Goal: Information Seeking & Learning: Check status

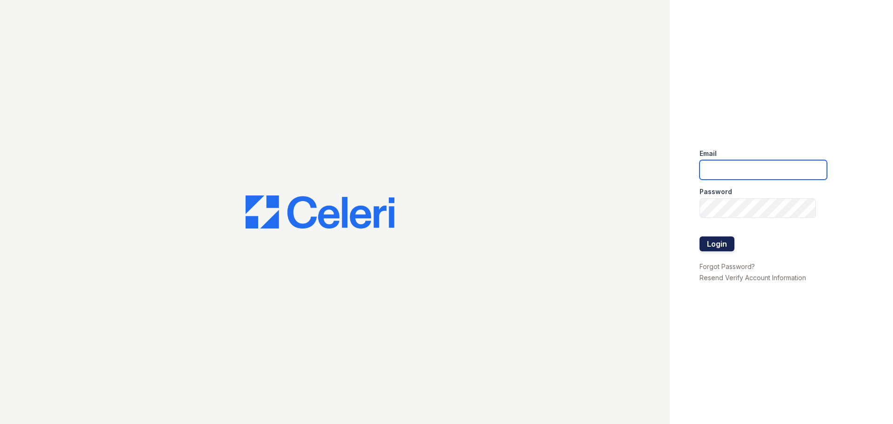
type input "[EMAIL_ADDRESS][DOMAIN_NAME]"
click at [724, 247] on button "Login" at bounding box center [717, 243] width 35 height 15
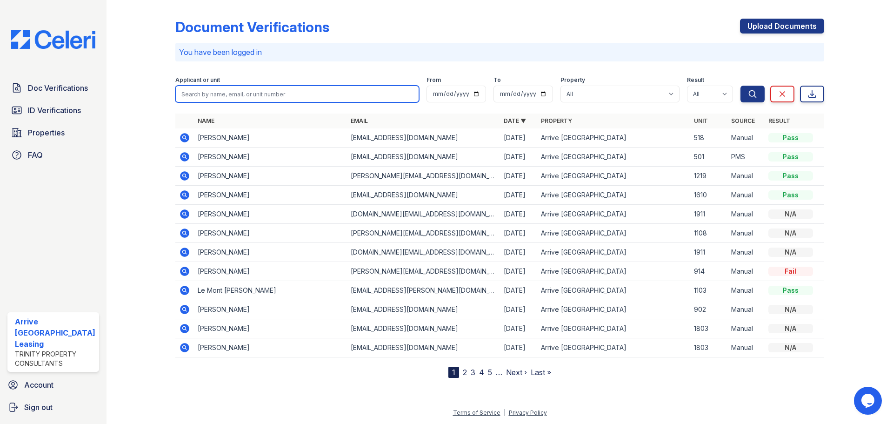
click at [267, 99] on input "search" at bounding box center [297, 94] width 244 height 17
type input "naomi"
click at [740, 86] on button "Search" at bounding box center [752, 94] width 24 height 17
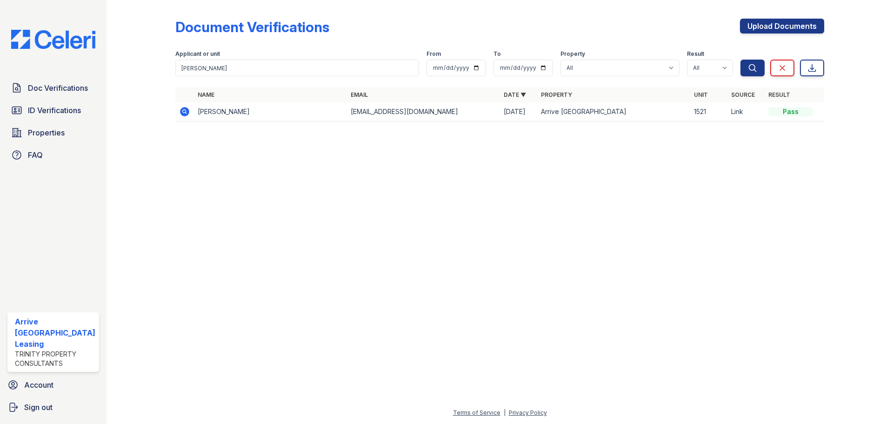
click at [207, 113] on td "Naomi Lauture" at bounding box center [270, 111] width 153 height 19
click at [55, 106] on span "ID Verifications" at bounding box center [54, 110] width 53 height 11
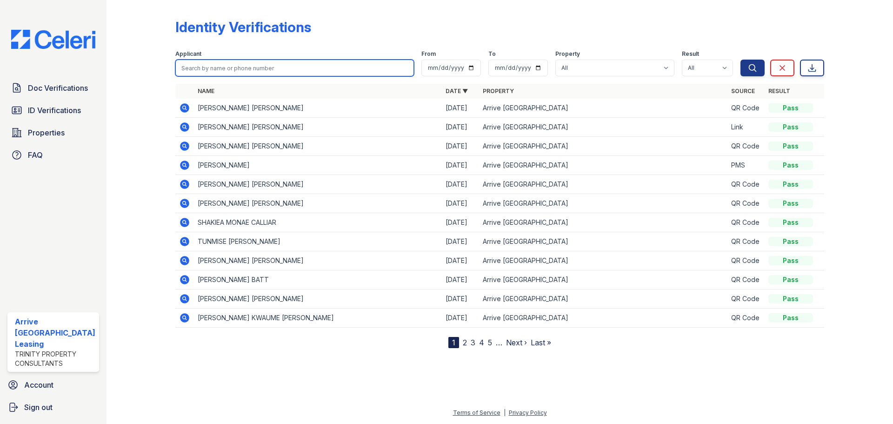
click at [200, 70] on input "search" at bounding box center [294, 68] width 239 height 17
type input "naomi"
click at [740, 60] on button "Search" at bounding box center [752, 68] width 24 height 17
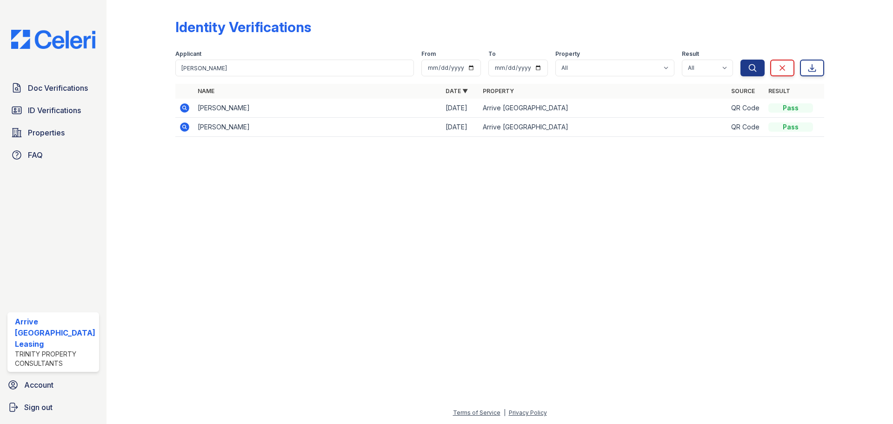
click at [180, 106] on icon at bounding box center [184, 107] width 9 height 9
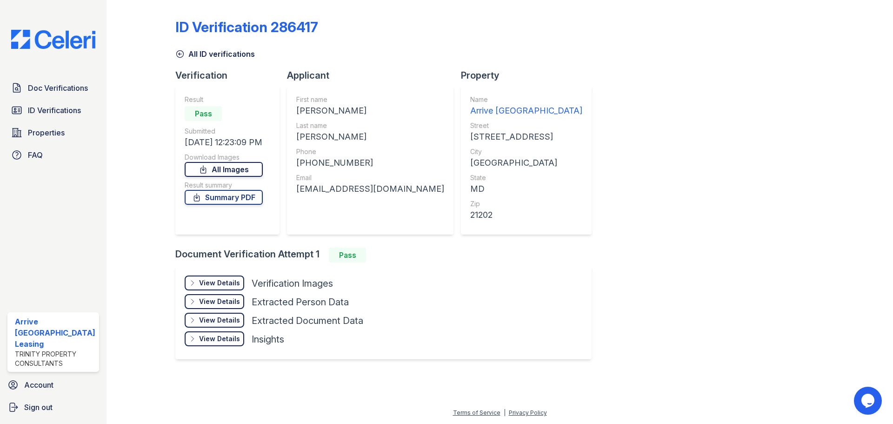
click at [242, 166] on link "All Images" at bounding box center [224, 169] width 78 height 15
click at [243, 174] on link "All Images" at bounding box center [224, 169] width 78 height 15
